Goal: Information Seeking & Learning: Learn about a topic

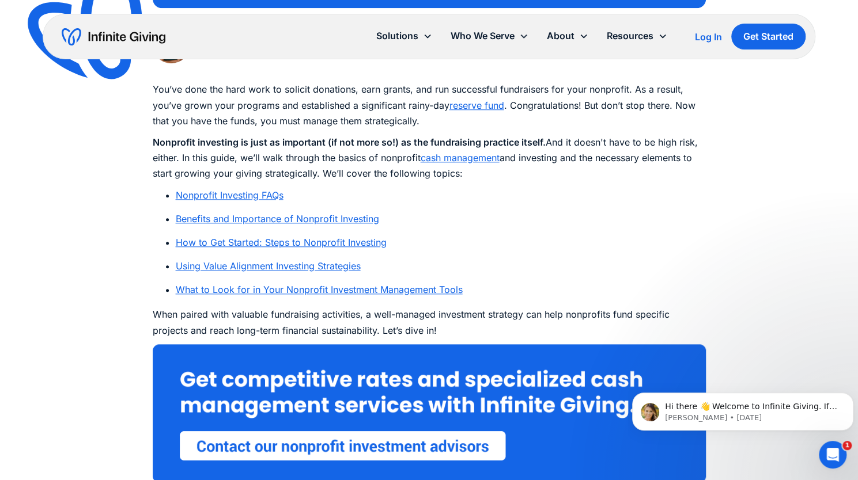
scroll to position [608, 0]
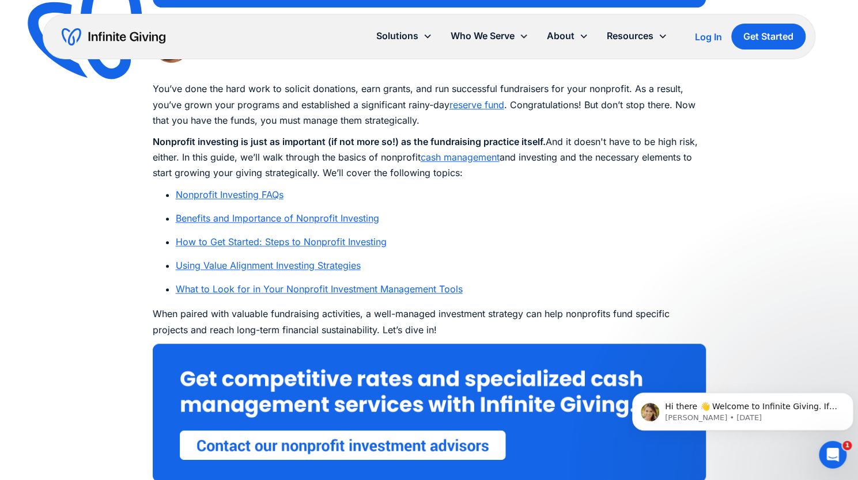
click at [205, 196] on link "Nonprofit Investing FAQs" at bounding box center [230, 195] width 108 height 12
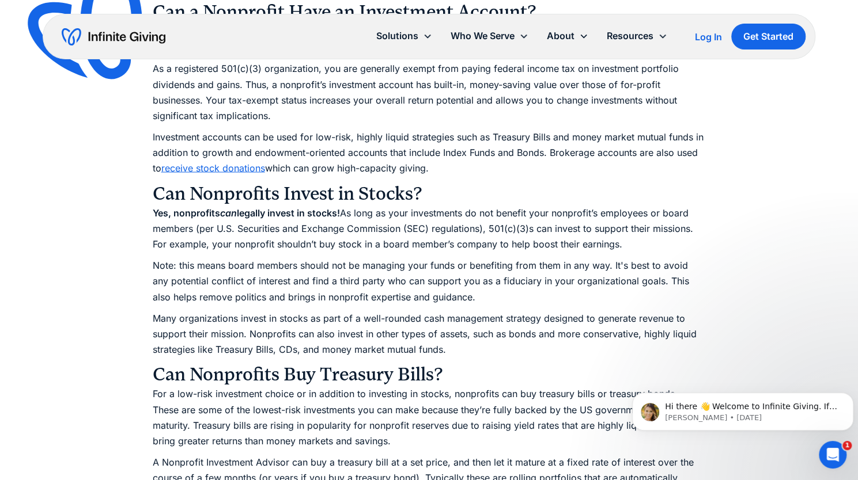
scroll to position [1236, 0]
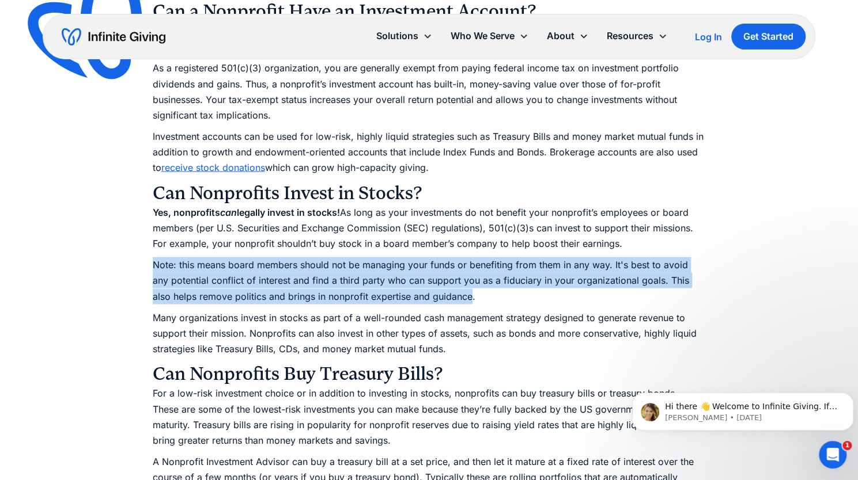
drag, startPoint x: 399, startPoint y: 297, endPoint x: 144, endPoint y: 270, distance: 255.9
copy p "Note: this means board members should not be managing your funds or benefiting …"
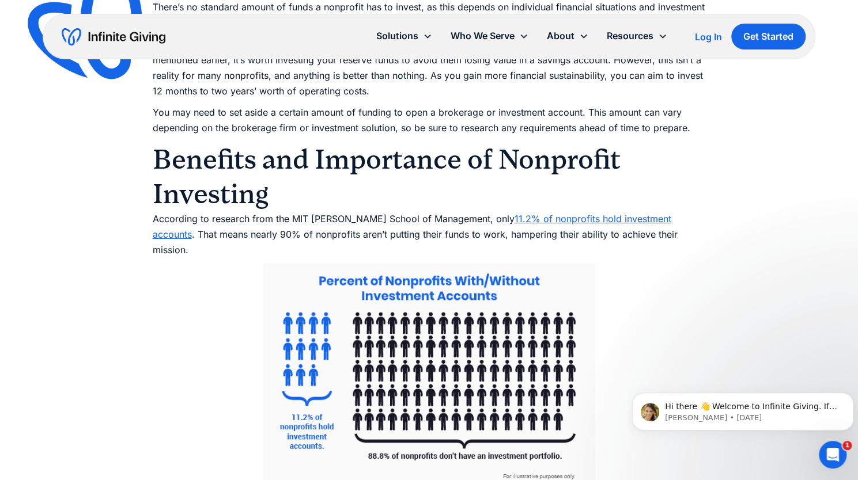
scroll to position [2482, 0]
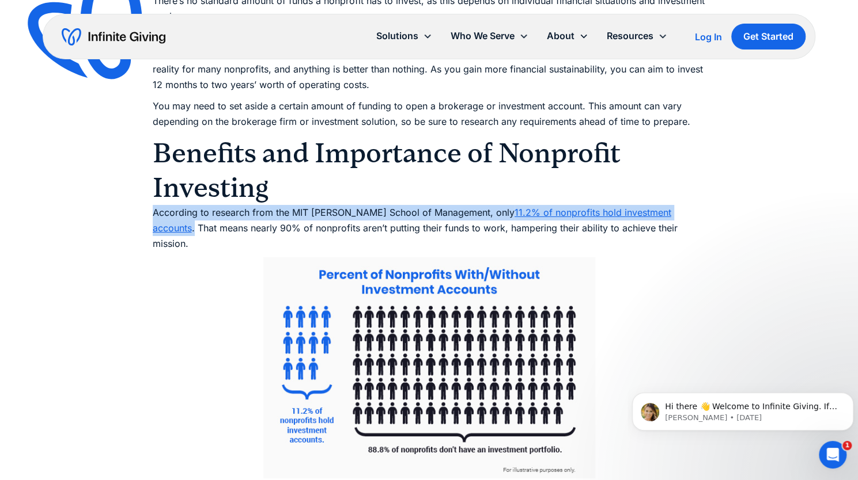
drag, startPoint x: 153, startPoint y: 214, endPoint x: 665, endPoint y: 216, distance: 512.0
click at [639, 216] on p "According to research from the MIT [PERSON_NAME] School of Management, only 11.…" at bounding box center [429, 228] width 553 height 47
copy p "According to research from the MIT [PERSON_NAME] School of Management, only 11.…"
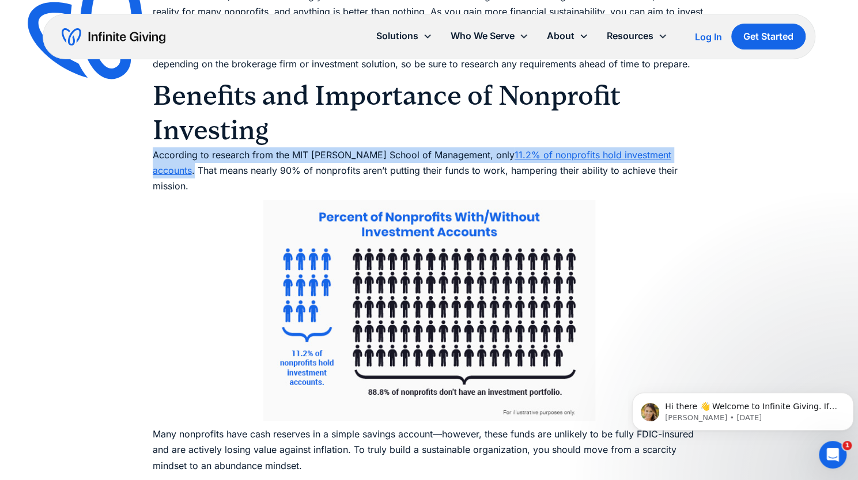
scroll to position [2538, 0]
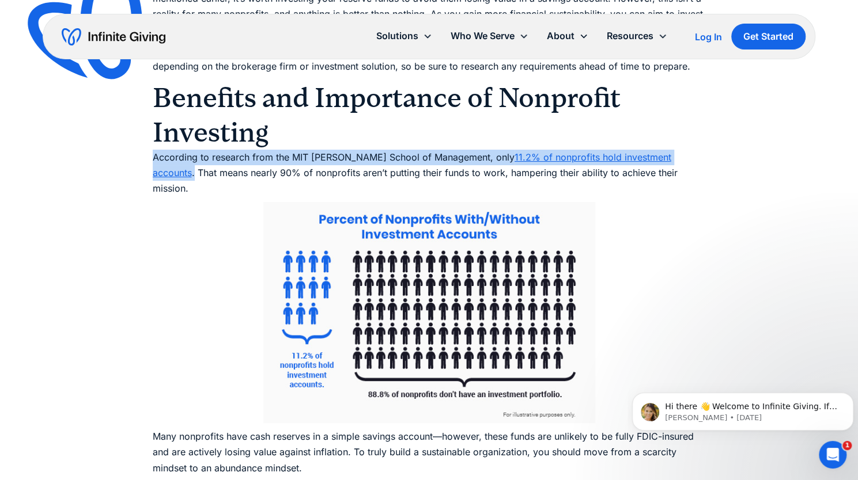
copy p "According to research from the MIT [PERSON_NAME] School of Management, only 11.…"
